Goal: Task Accomplishment & Management: Complete application form

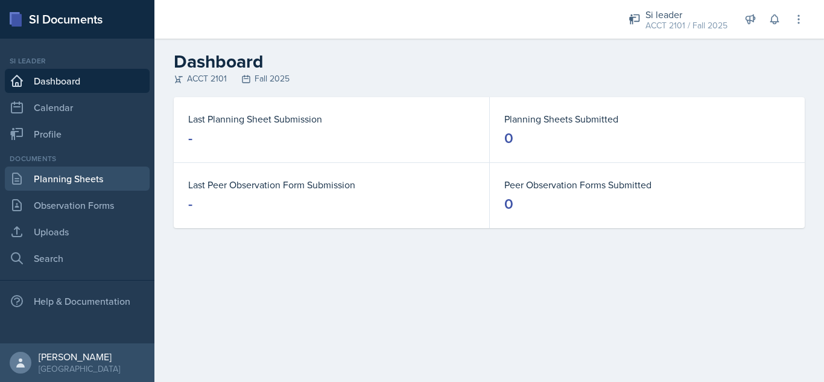
click at [80, 173] on link "Planning Sheets" at bounding box center [77, 179] width 145 height 24
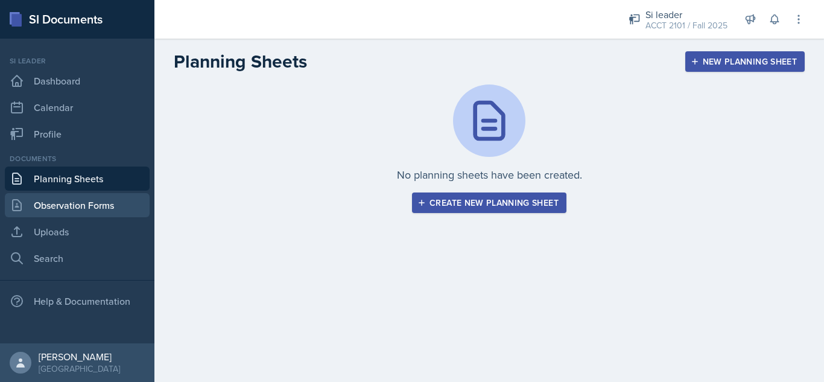
click at [95, 204] on link "Observation Forms" at bounding box center [77, 205] width 145 height 24
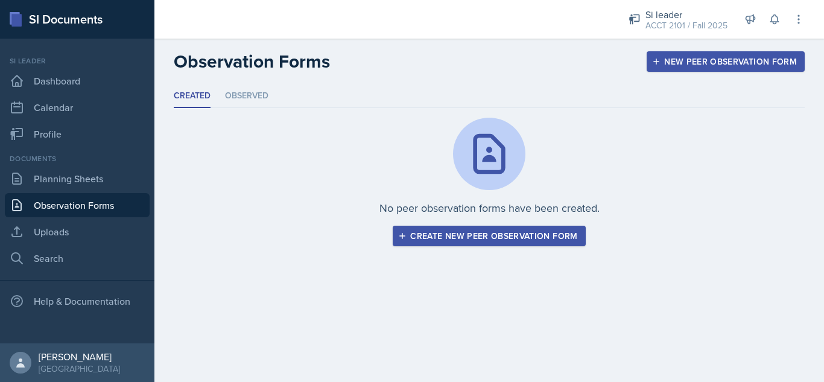
click at [473, 234] on div "Create new peer observation form" at bounding box center [489, 236] width 177 height 10
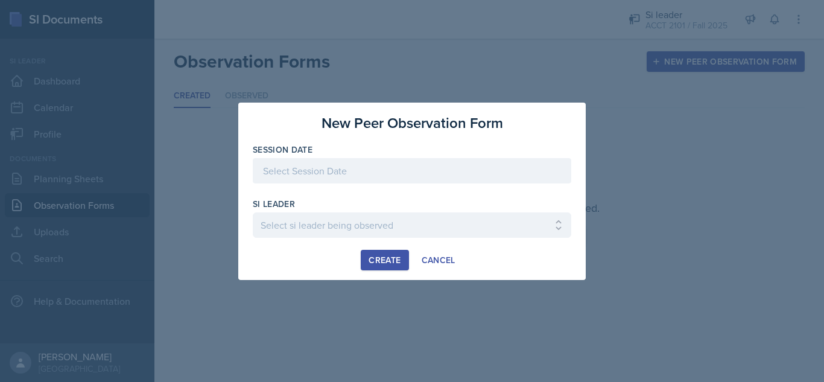
click at [381, 172] on div at bounding box center [412, 170] width 319 height 25
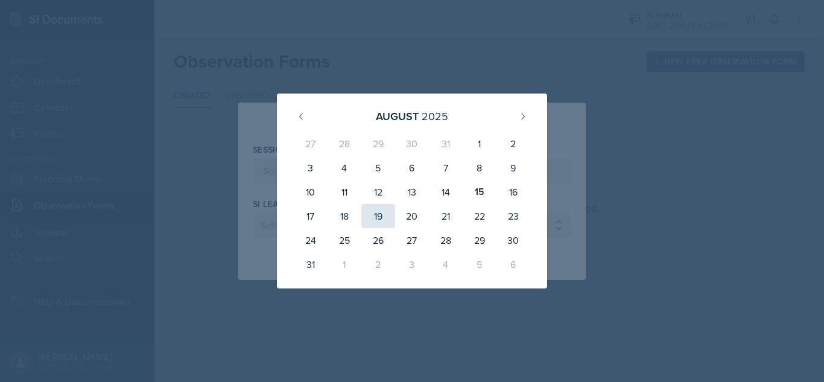
click at [381, 217] on div "19" at bounding box center [378, 216] width 34 height 24
type input "[DATE]"
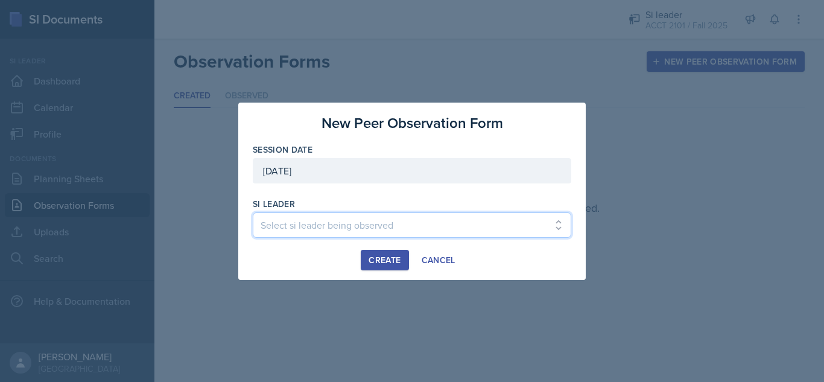
click at [375, 221] on select "Select si leader being observed [PERSON_NAME] / PSYC 2500 / 6 [PERSON_NAME] / P…" at bounding box center [412, 224] width 319 height 25
select select "ccc45521-e57d-4b66-9d00-5859440add21"
click at [253, 212] on select "Select si leader being observed [PERSON_NAME] / PSYC 2500 / 6 [PERSON_NAME] / P…" at bounding box center [412, 224] width 319 height 25
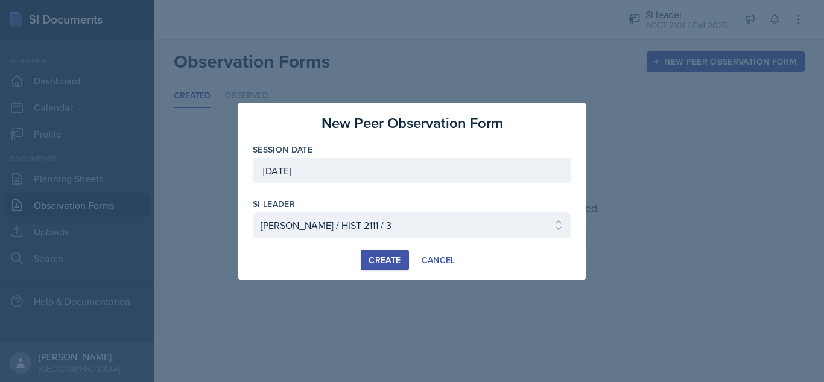
click at [377, 257] on div "Create" at bounding box center [385, 260] width 32 height 10
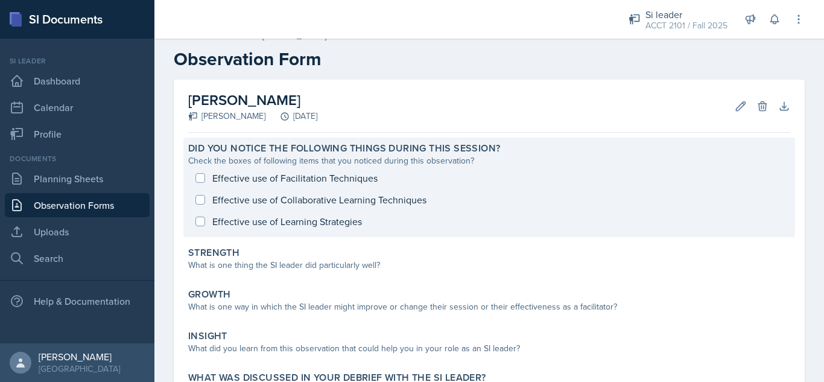
scroll to position [14, 0]
click at [197, 182] on div "Effective use of Facilitation Techniques Effective use of Collaborative Learnin…" at bounding box center [489, 200] width 602 height 65
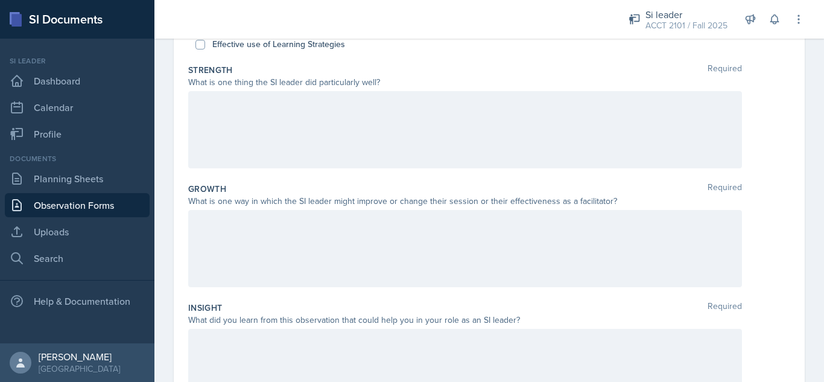
scroll to position [195, 0]
click at [272, 94] on div at bounding box center [465, 129] width 554 height 77
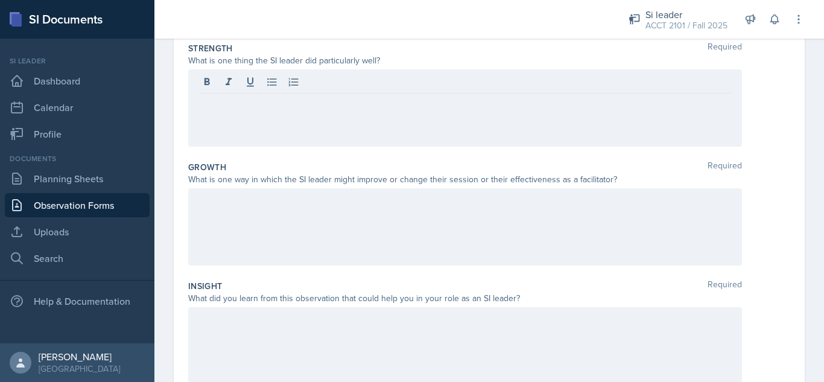
click at [263, 217] on div at bounding box center [465, 226] width 554 height 77
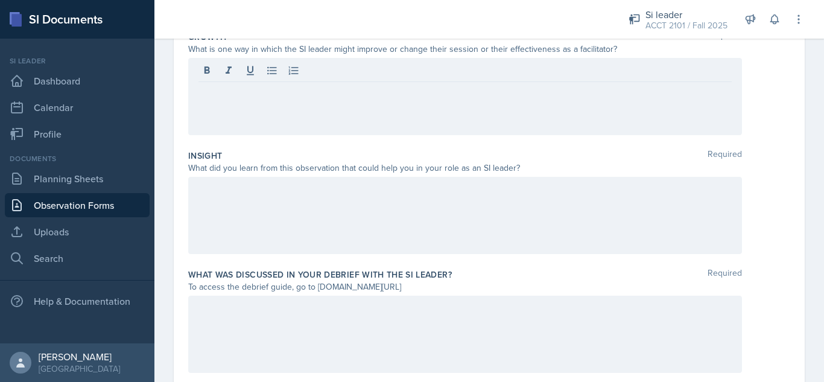
click at [263, 217] on div at bounding box center [465, 215] width 554 height 77
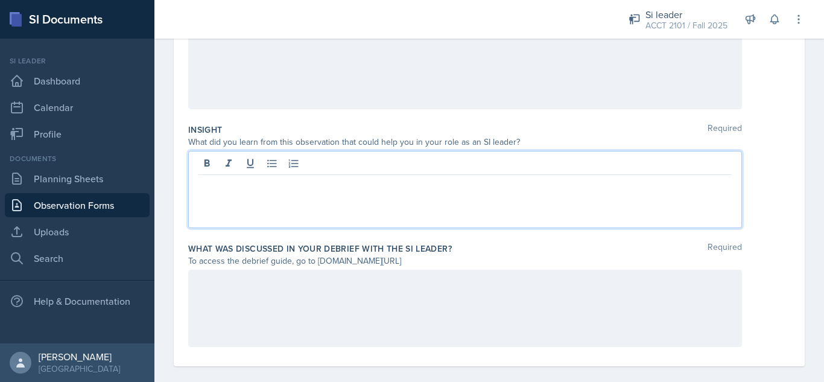
scroll to position [386, 0]
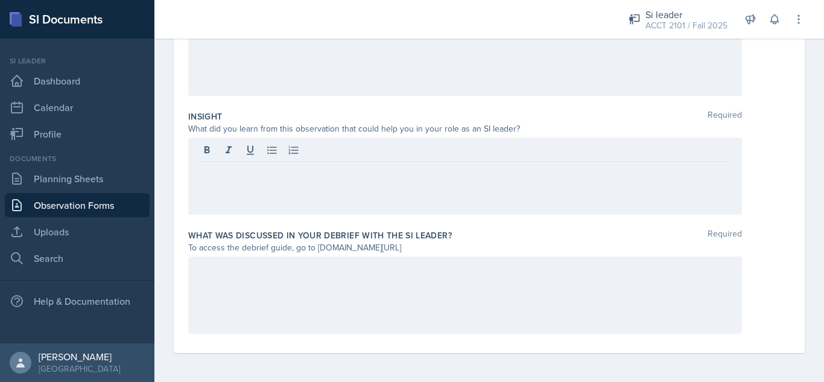
click at [362, 279] on div at bounding box center [465, 294] width 554 height 77
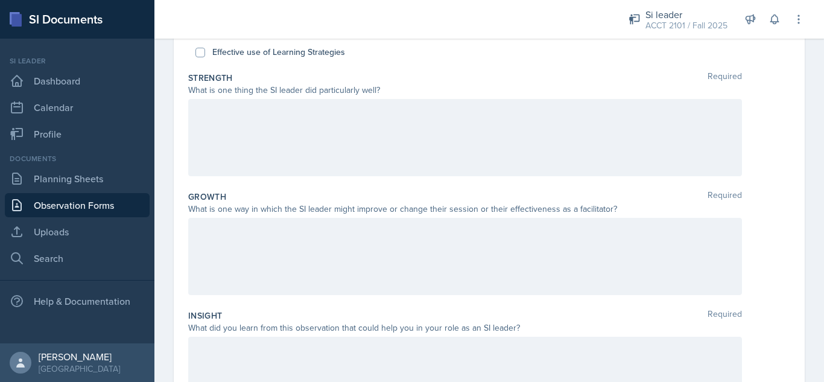
scroll to position [0, 0]
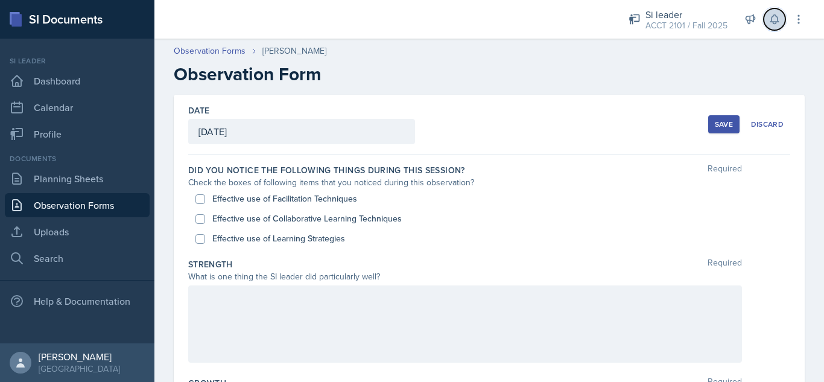
click at [769, 19] on icon at bounding box center [775, 19] width 12 height 12
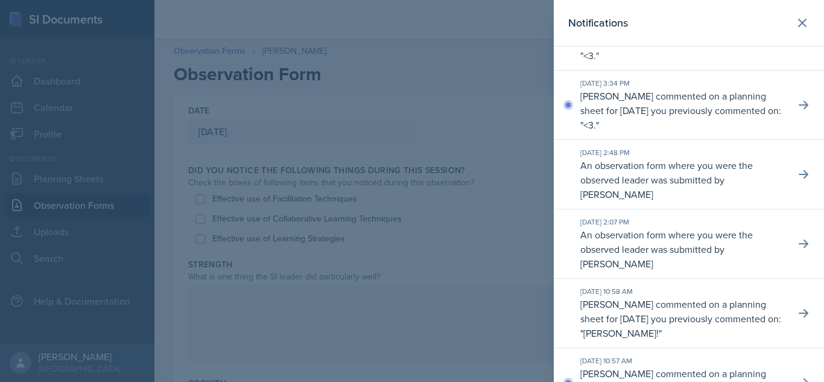
scroll to position [48, 0]
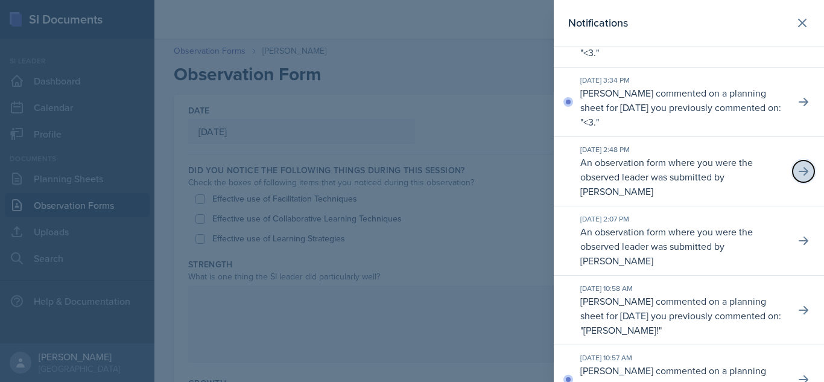
click at [799, 173] on icon at bounding box center [804, 171] width 12 height 12
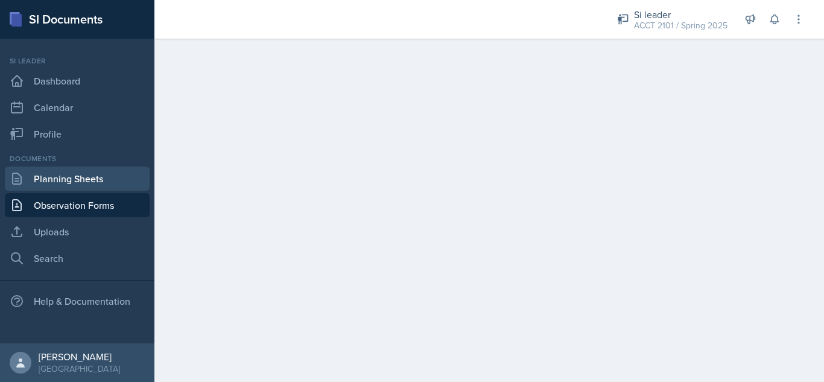
click at [33, 173] on link "Planning Sheets" at bounding box center [77, 179] width 145 height 24
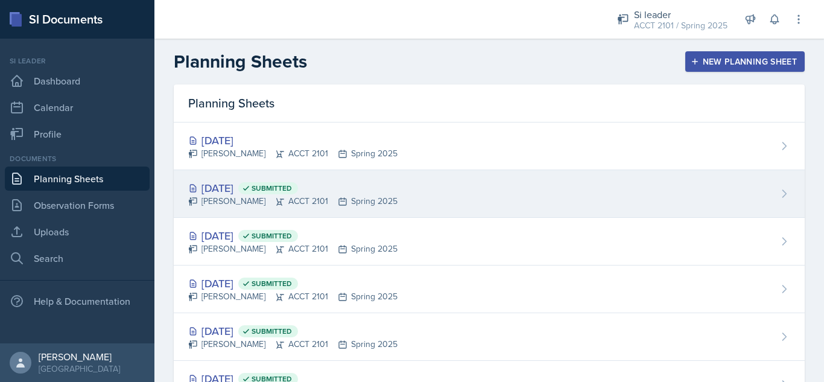
scroll to position [55, 0]
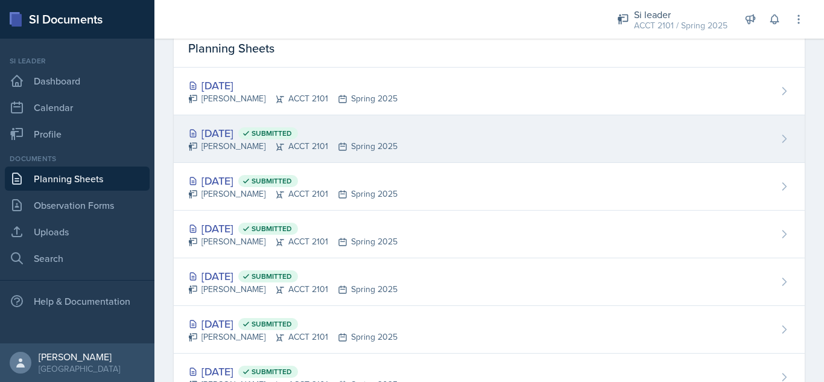
click at [458, 203] on div "[DATE] Submitted [PERSON_NAME] ACCT 2101 Spring 2025" at bounding box center [489, 187] width 631 height 48
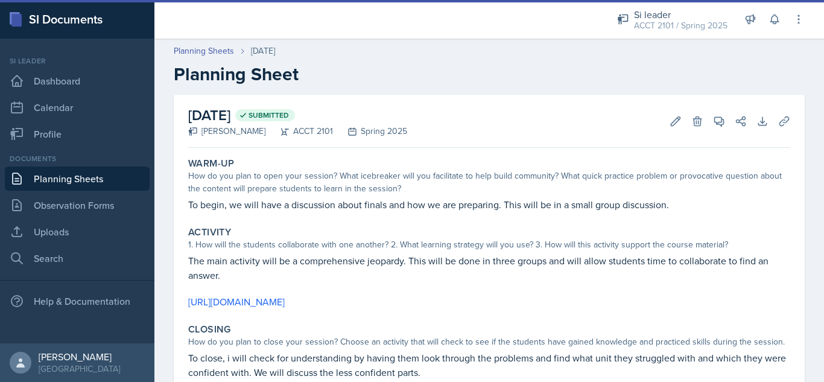
scroll to position [46, 0]
